Goal: Task Accomplishment & Management: Use online tool/utility

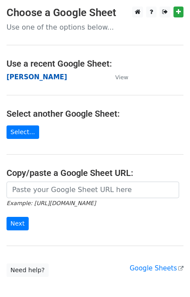
click at [13, 77] on strong "[PERSON_NAME]" at bounding box center [37, 77] width 60 height 8
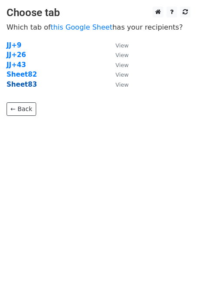
click at [20, 85] on strong "Sheet83" at bounding box center [22, 85] width 30 height 8
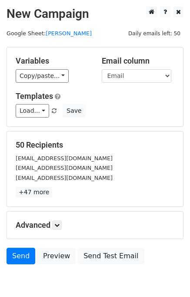
click at [33, 120] on div "Variables Copy/paste... {{Email}} Email column Email Templates Load... Your Fir…" at bounding box center [95, 86] width 176 height 79
click at [33, 113] on link "Load..." at bounding box center [33, 110] width 34 height 13
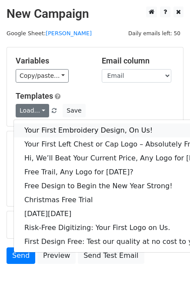
click at [45, 132] on link "Your First Embroidery Design, On Us!" at bounding box center [119, 131] width 210 height 14
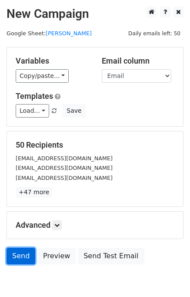
click at [15, 256] on link "Send" at bounding box center [21, 256] width 29 height 17
